Goal: Find specific page/section: Find specific page/section

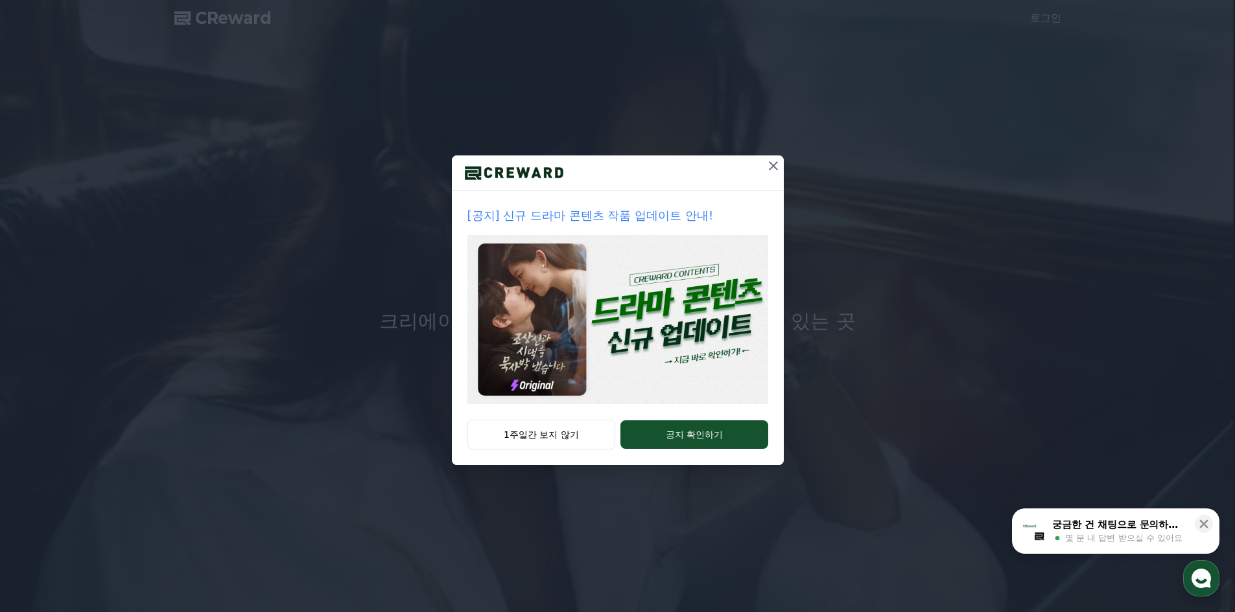
click at [769, 165] on icon at bounding box center [773, 166] width 16 height 16
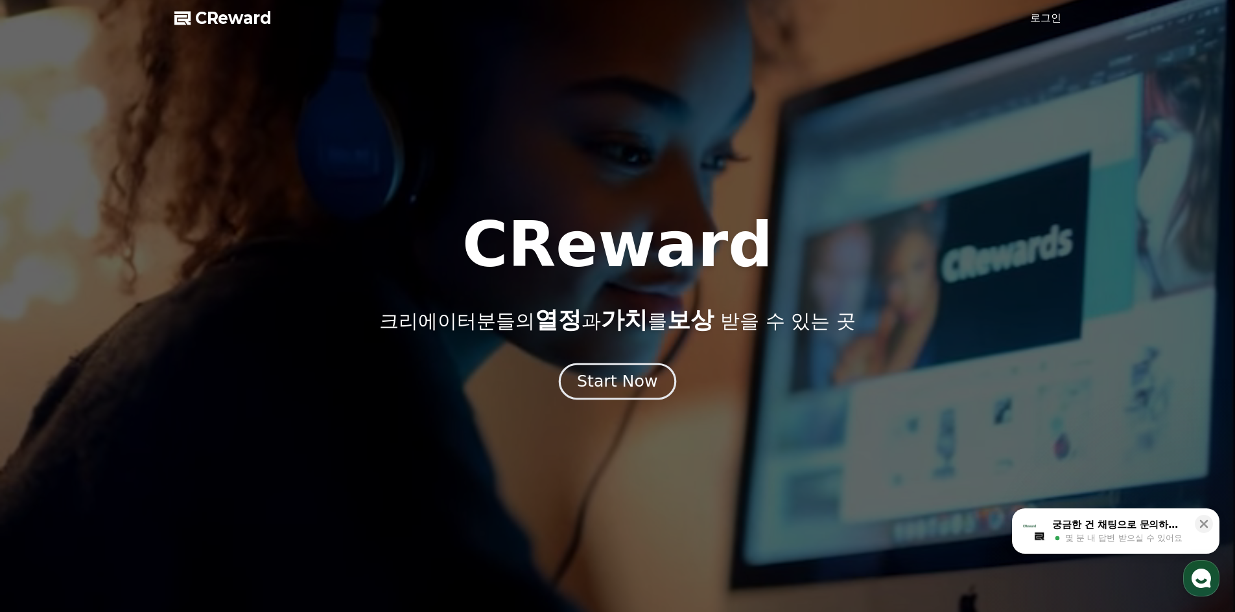
click at [655, 384] on button "Start Now" at bounding box center [617, 381] width 117 height 37
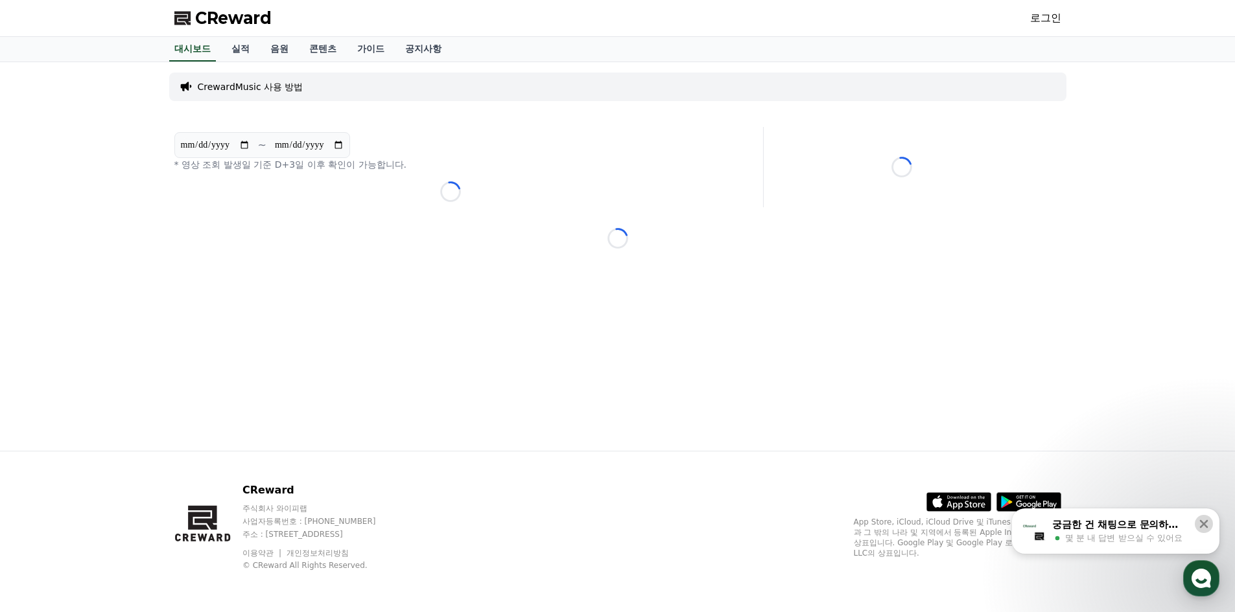
click at [1207, 529] on icon at bounding box center [1203, 524] width 13 height 13
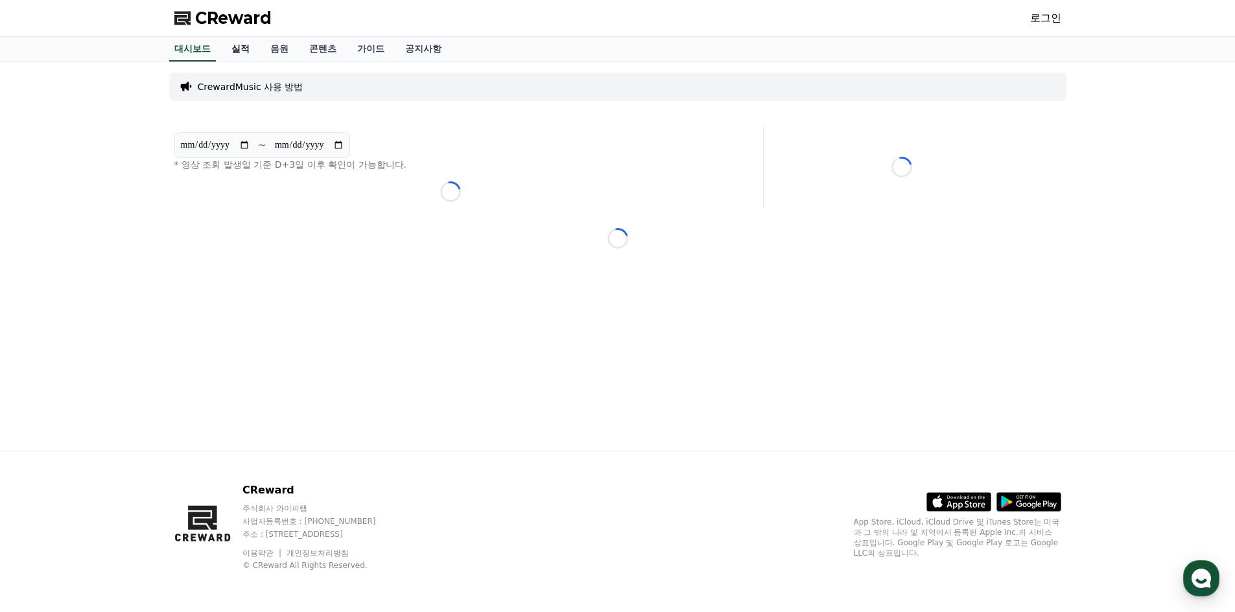
click at [236, 54] on link "실적" at bounding box center [240, 49] width 39 height 25
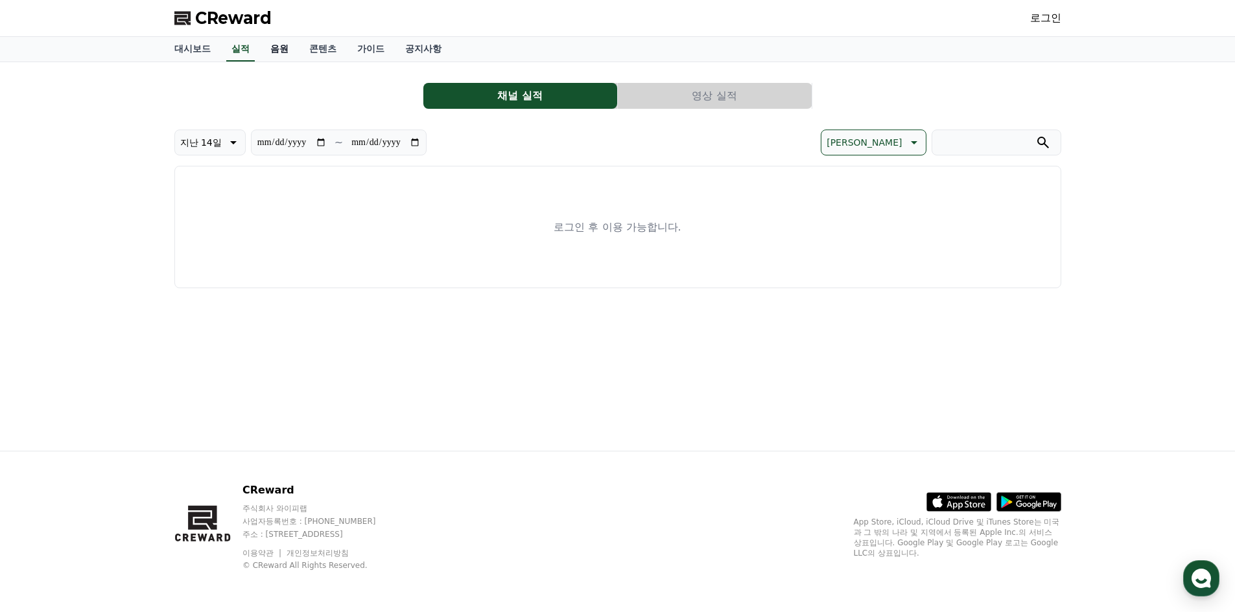
click at [276, 56] on link "음원" at bounding box center [279, 49] width 39 height 25
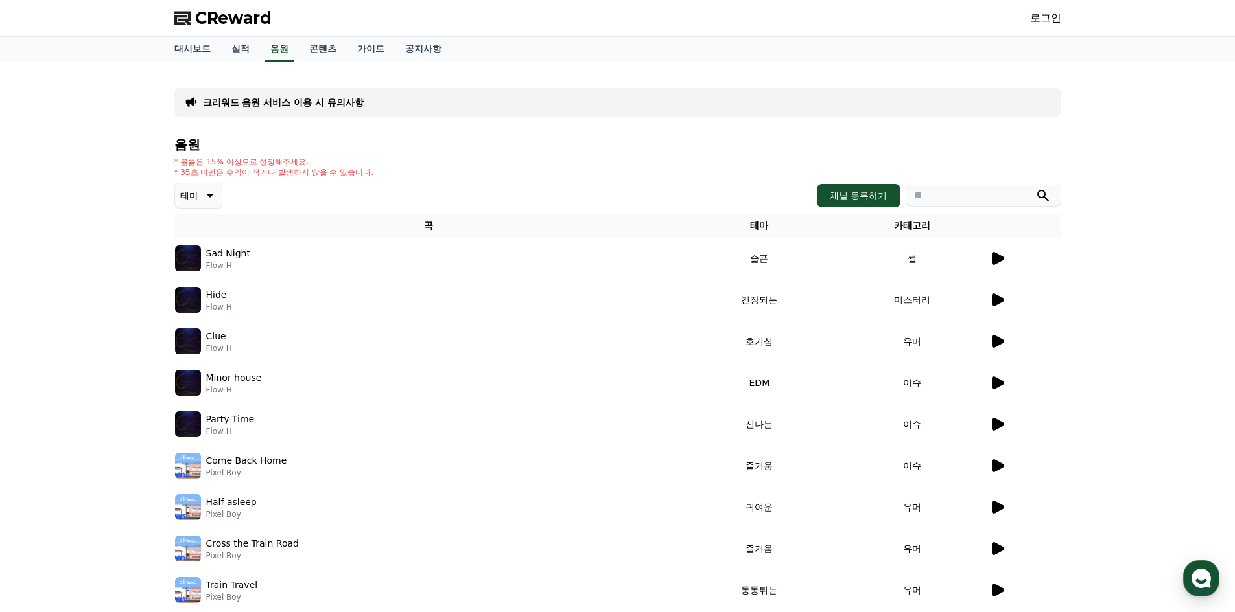
click at [1001, 258] on icon at bounding box center [998, 258] width 12 height 13
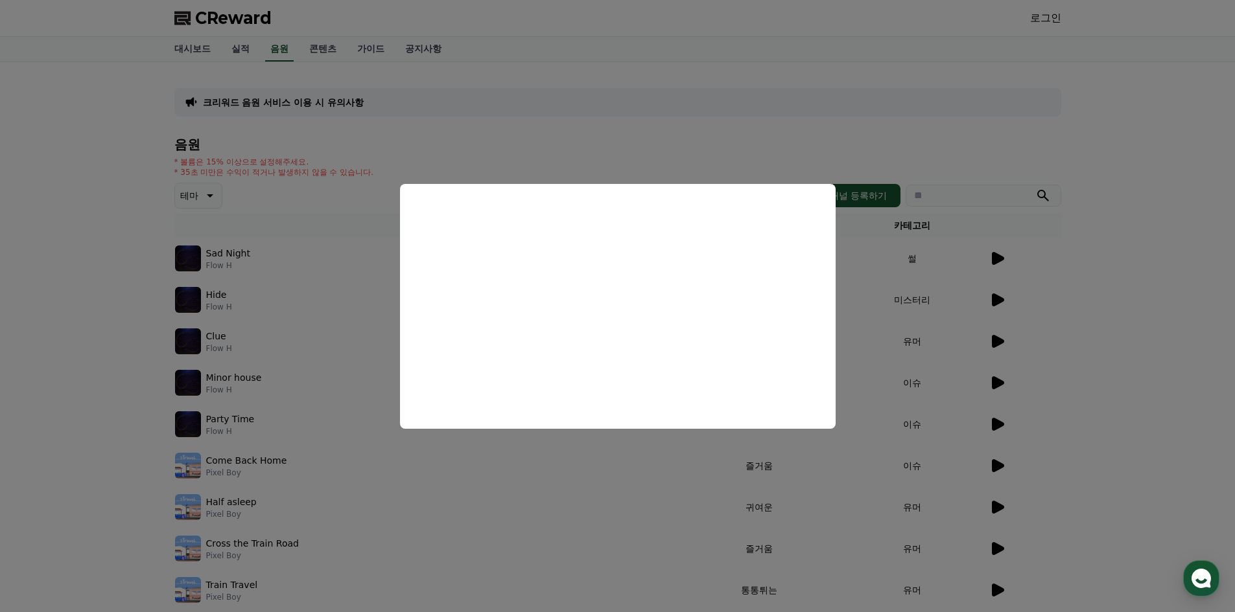
click at [1002, 297] on button "close modal" at bounding box center [617, 306] width 1235 height 612
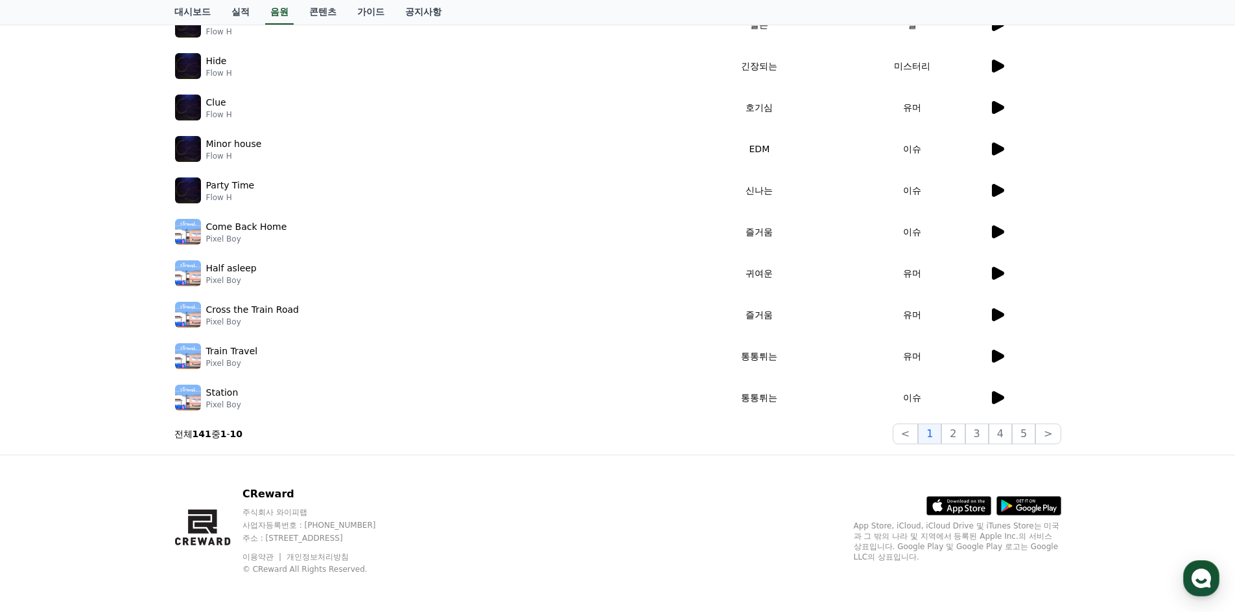
scroll to position [238, 0]
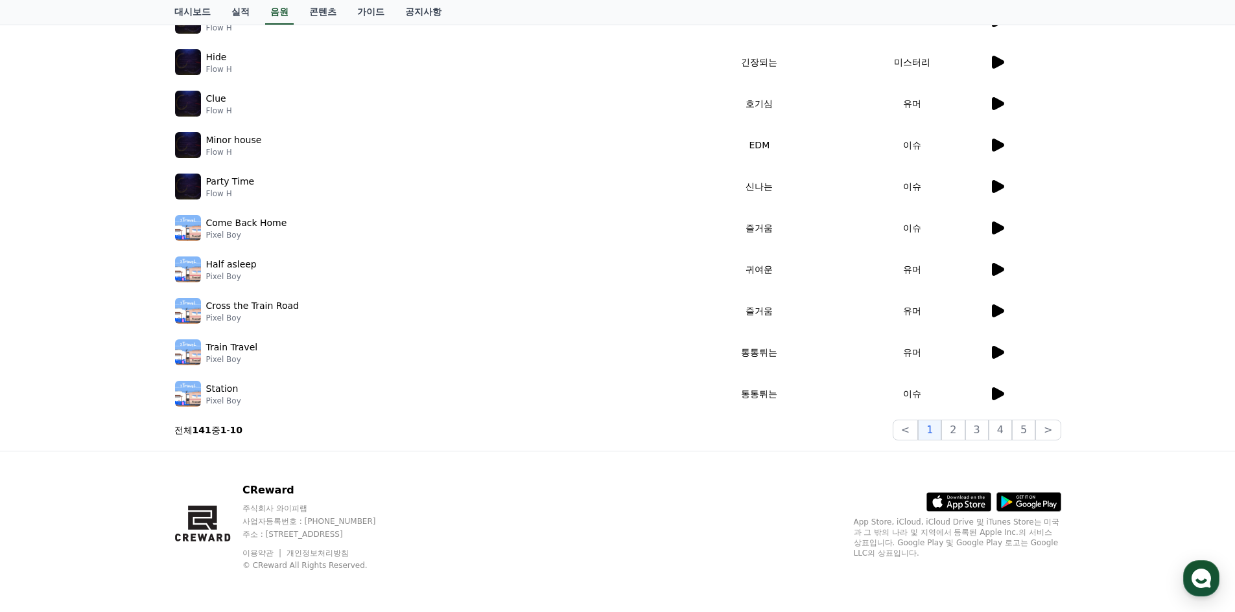
click at [993, 395] on icon at bounding box center [998, 394] width 12 height 13
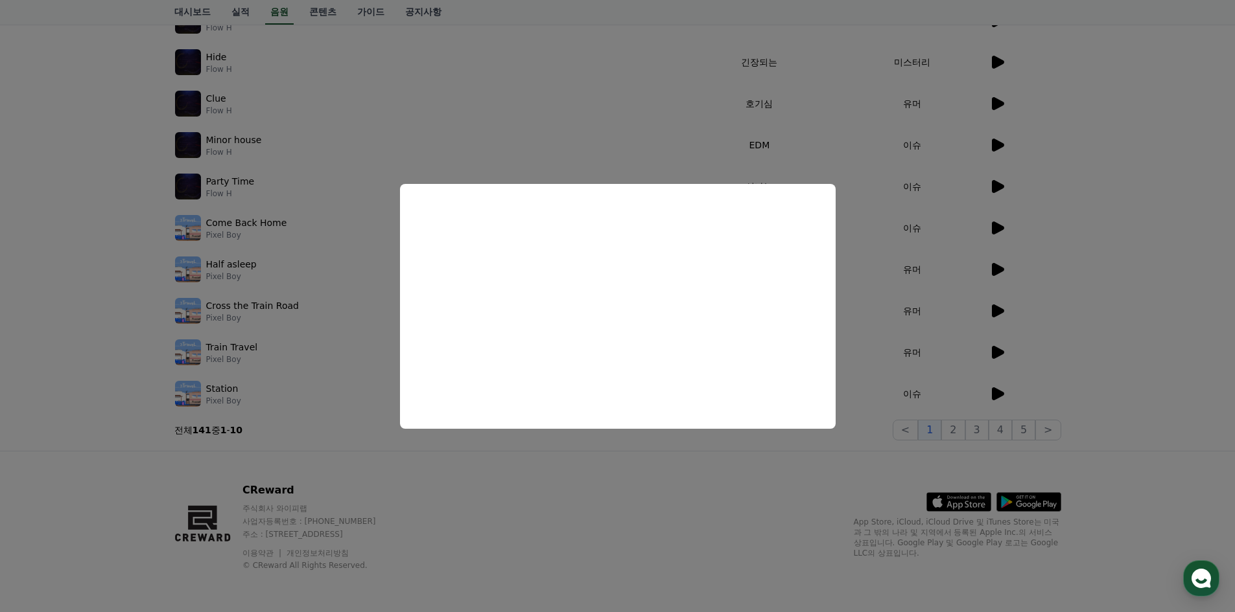
click at [688, 506] on button "close modal" at bounding box center [617, 306] width 1235 height 612
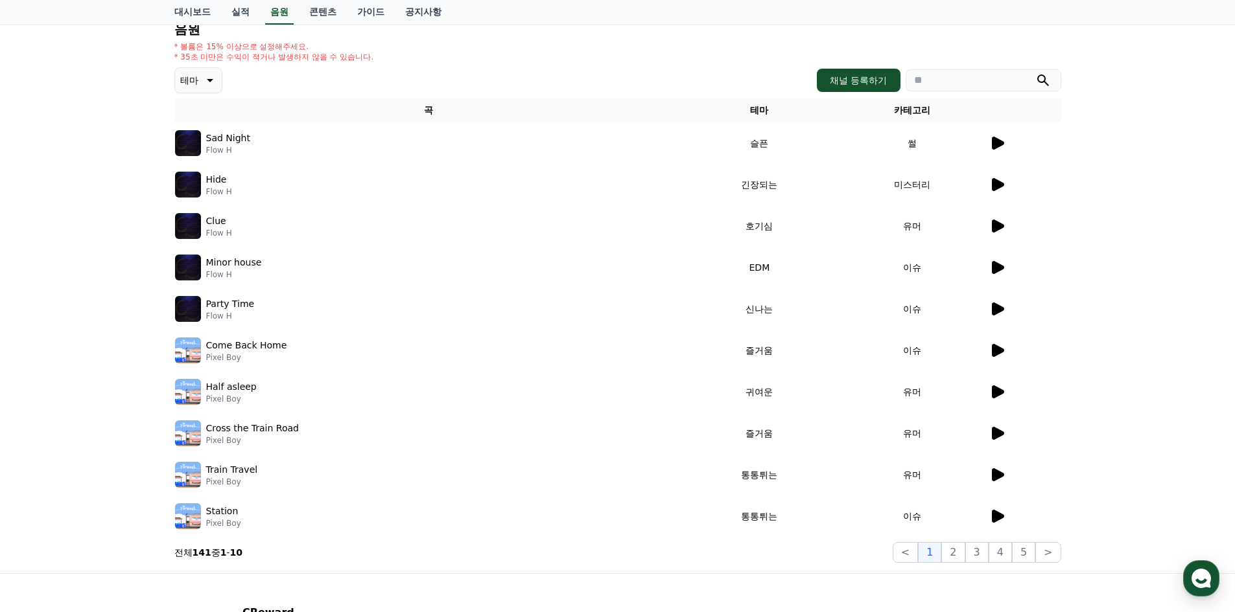
scroll to position [0, 0]
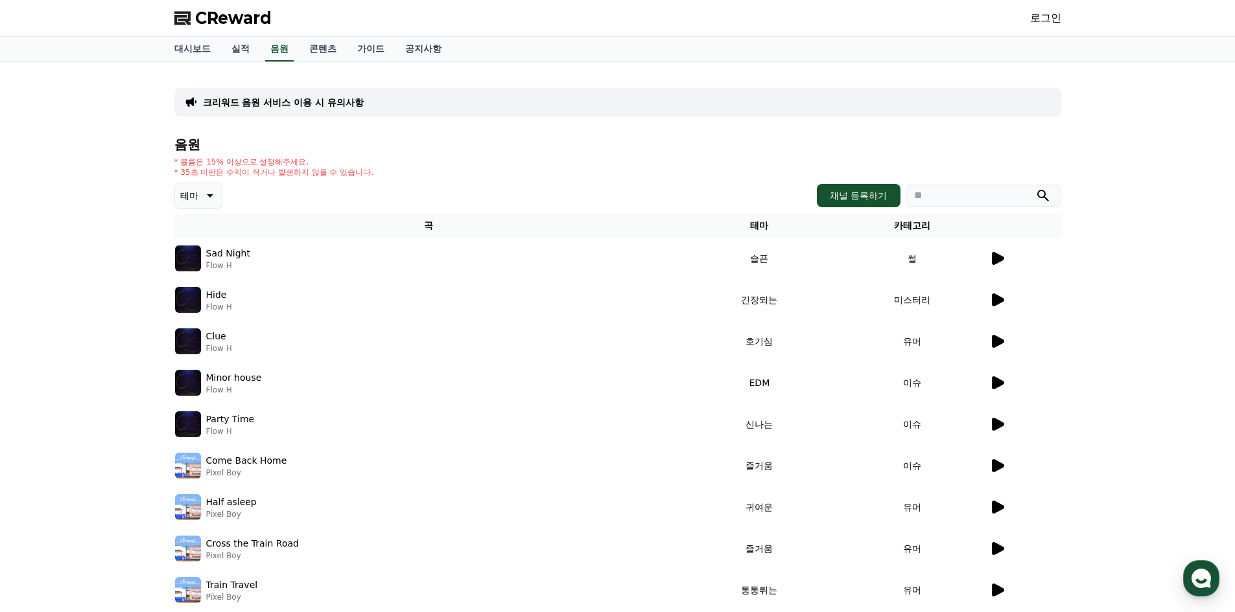
click at [977, 202] on input "search" at bounding box center [983, 196] width 156 height 22
paste input "**********"
type input "**********"
click at [1041, 194] on icon "submit" at bounding box center [1043, 196] width 16 height 16
